Goal: Task Accomplishment & Management: Manage account settings

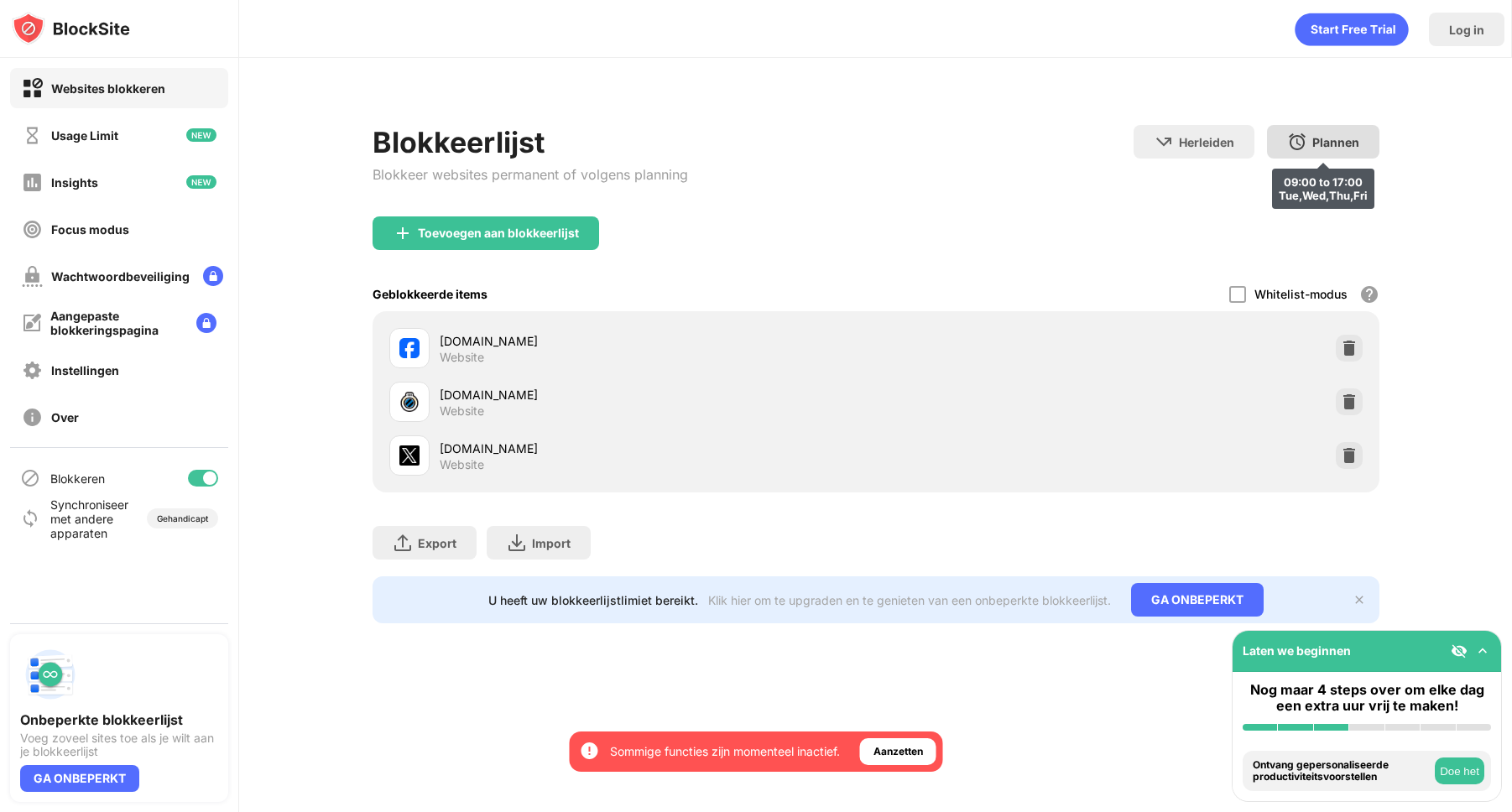
click at [1306, 137] on img at bounding box center [1296, 141] width 20 height 20
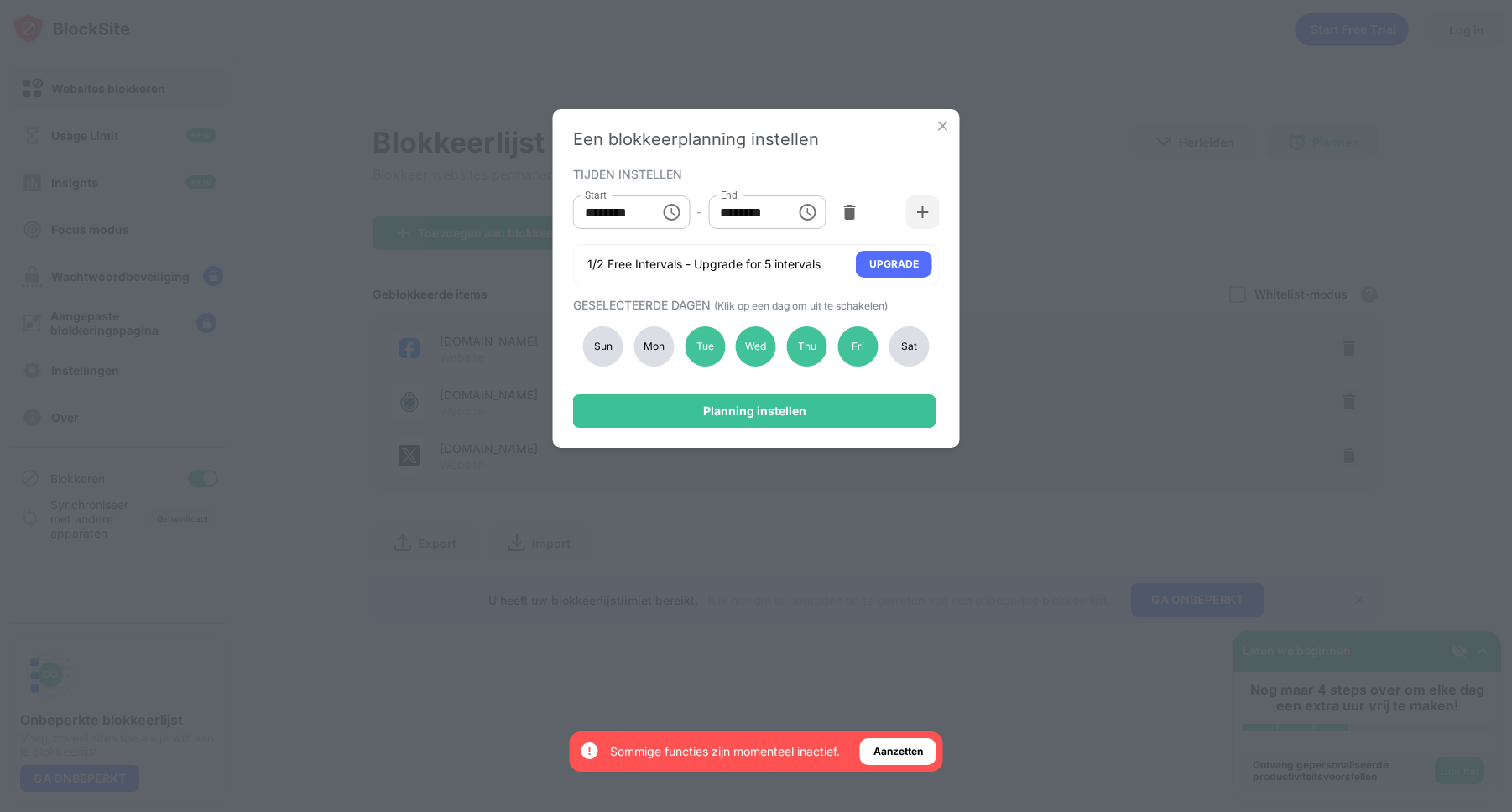
click at [655, 352] on div "Mon" at bounding box center [653, 346] width 41 height 41
click at [712, 346] on div "Tue" at bounding box center [704, 346] width 41 height 41
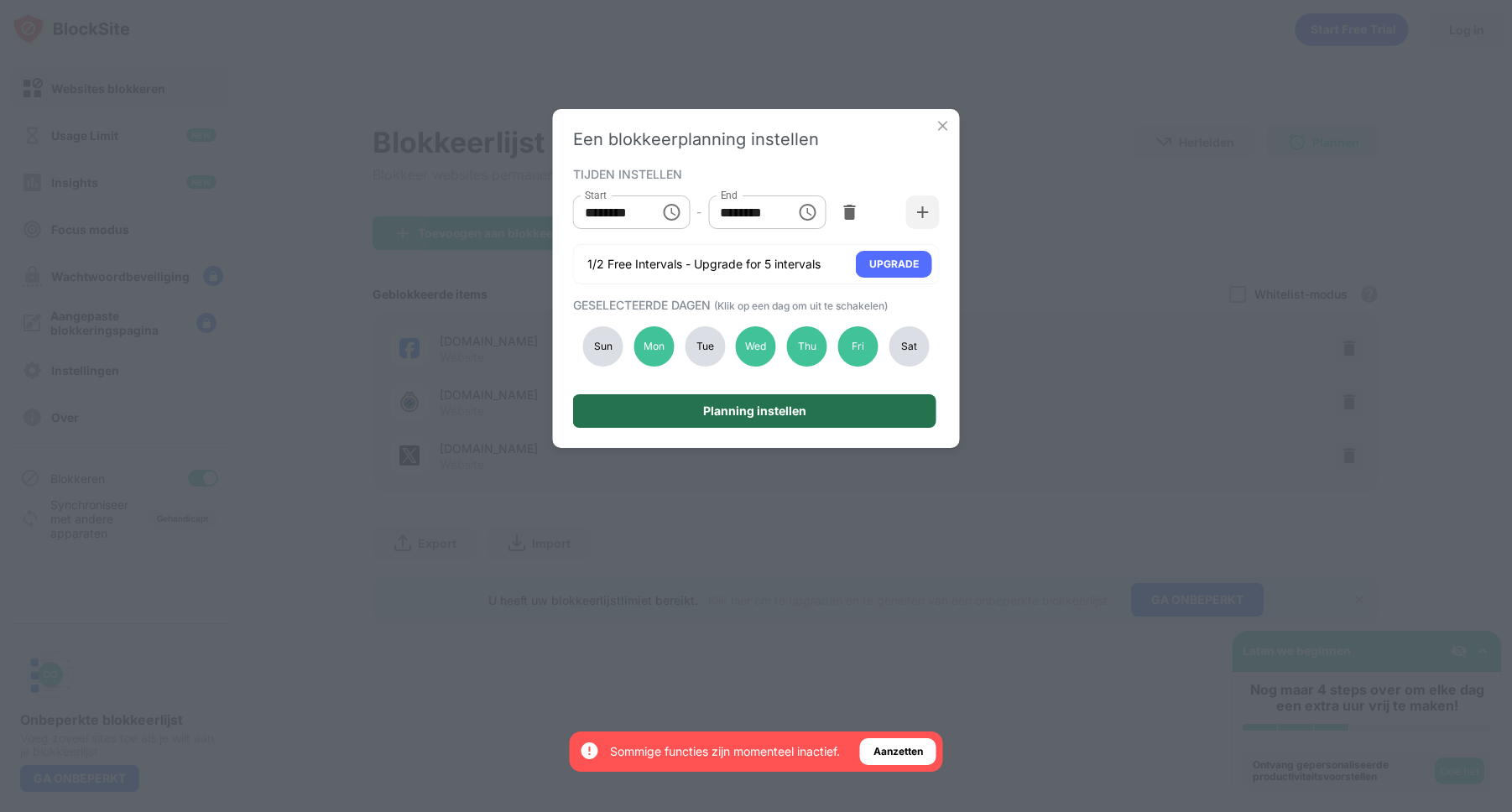
drag, startPoint x: 728, startPoint y: 415, endPoint x: 749, endPoint y: 351, distance: 67.4
click at [728, 415] on div "Planning instellen" at bounding box center [754, 411] width 103 height 13
